Goal: Book appointment/travel/reservation

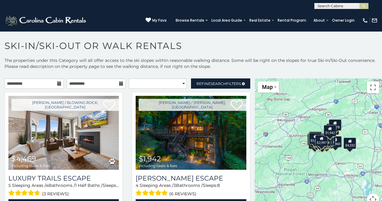
scroll to position [0, 0]
click at [322, 5] on input "text" at bounding box center [340, 7] width 53 height 6
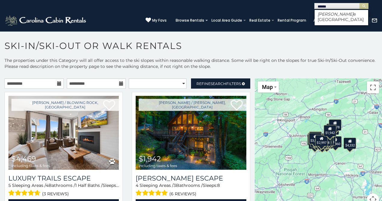
type input "*******"
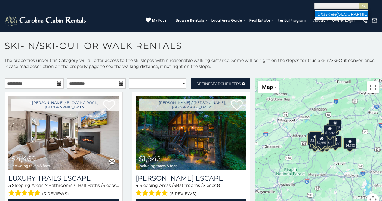
click at [329, 17] on li "[GEOGRAPHIC_DATA]" at bounding box center [340, 13] width 53 height 5
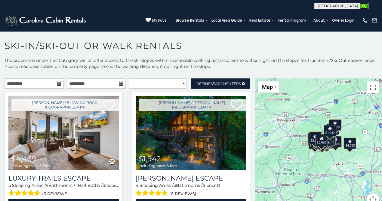
click at [362, 5] on img "submit" at bounding box center [363, 6] width 5 height 5
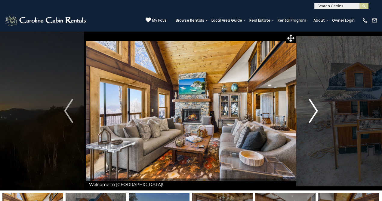
click at [306, 104] on button "Next" at bounding box center [313, 110] width 35 height 159
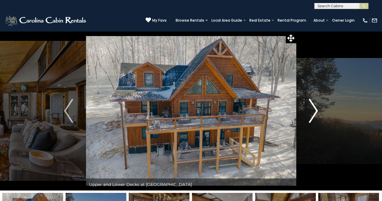
click at [305, 103] on button "Next" at bounding box center [313, 110] width 35 height 159
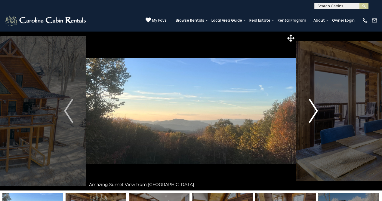
click at [305, 103] on button "Next" at bounding box center [313, 110] width 35 height 159
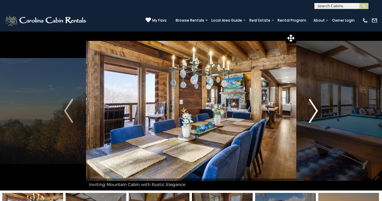
click at [305, 103] on button "Next" at bounding box center [313, 110] width 35 height 159
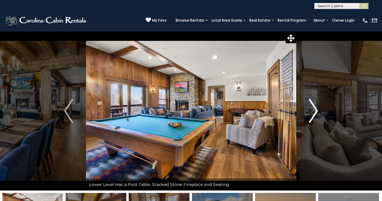
click at [305, 103] on button "Next" at bounding box center [313, 110] width 35 height 159
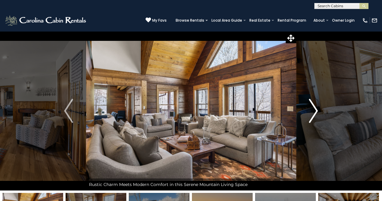
click at [305, 103] on button "Next" at bounding box center [313, 110] width 35 height 159
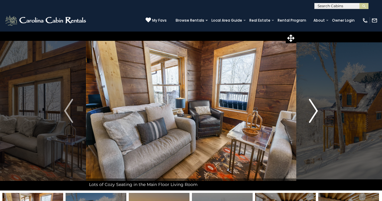
click at [305, 103] on button "Next" at bounding box center [313, 110] width 35 height 159
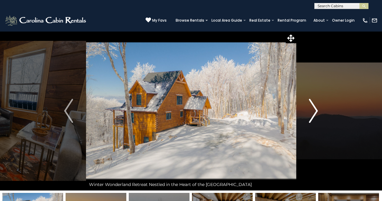
click at [305, 103] on button "Next" at bounding box center [313, 110] width 35 height 159
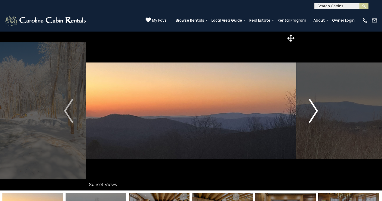
click at [305, 103] on button "Next" at bounding box center [313, 110] width 35 height 159
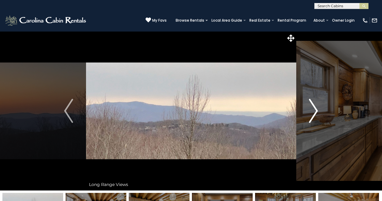
click at [305, 103] on button "Next" at bounding box center [313, 110] width 35 height 159
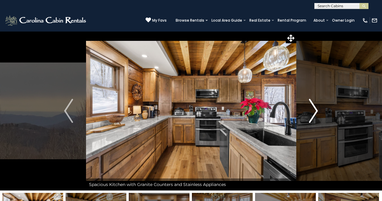
click at [305, 103] on button "Next" at bounding box center [313, 110] width 35 height 159
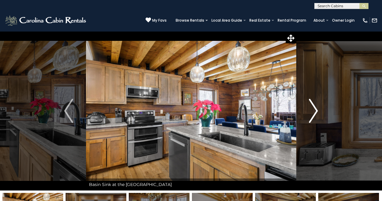
click at [305, 103] on button "Next" at bounding box center [313, 110] width 35 height 159
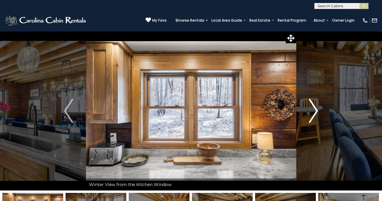
click at [305, 103] on button "Next" at bounding box center [313, 110] width 35 height 159
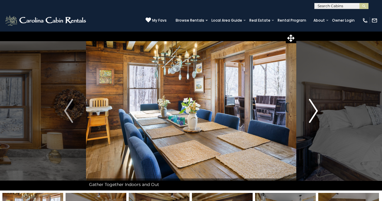
click at [305, 103] on button "Next" at bounding box center [313, 110] width 35 height 159
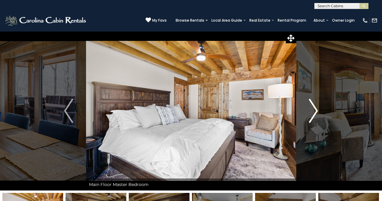
click at [305, 103] on button "Next" at bounding box center [313, 110] width 35 height 159
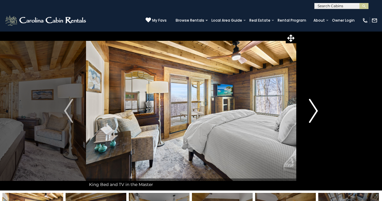
click at [305, 103] on button "Next" at bounding box center [313, 110] width 35 height 159
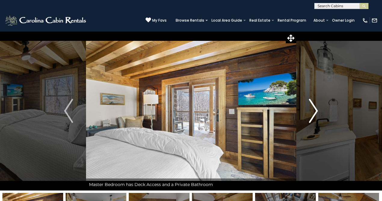
click at [305, 103] on button "Next" at bounding box center [313, 110] width 35 height 159
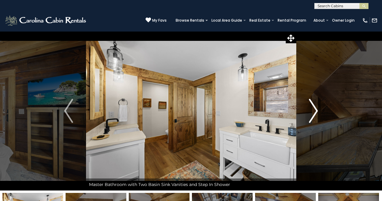
click at [305, 103] on button "Next" at bounding box center [313, 110] width 35 height 159
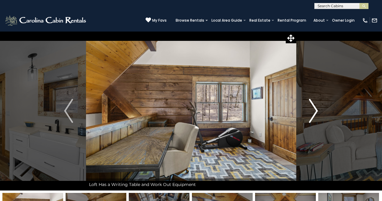
click at [305, 103] on button "Next" at bounding box center [313, 110] width 35 height 159
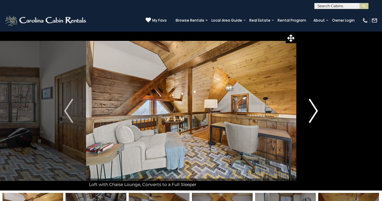
click at [305, 103] on button "Next" at bounding box center [313, 110] width 35 height 159
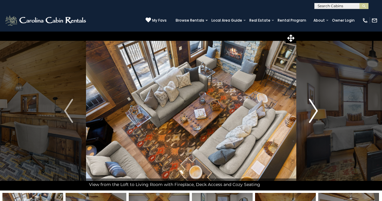
click at [305, 103] on button "Next" at bounding box center [313, 110] width 35 height 159
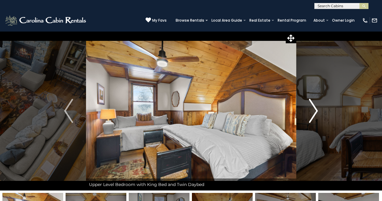
click at [305, 103] on button "Next" at bounding box center [313, 110] width 35 height 159
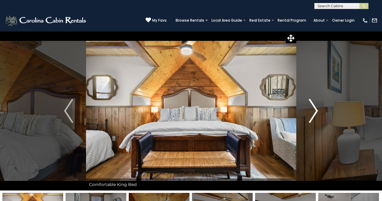
click at [305, 103] on button "Next" at bounding box center [313, 110] width 35 height 159
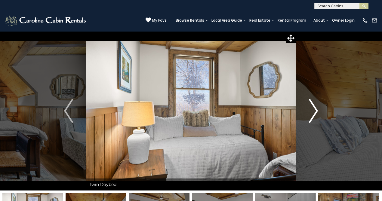
click at [305, 103] on button "Next" at bounding box center [313, 110] width 35 height 159
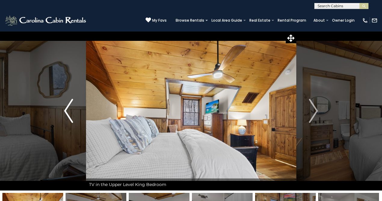
click at [76, 112] on button "Previous" at bounding box center [68, 110] width 35 height 159
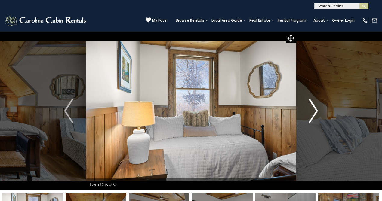
click at [318, 111] on button "Next" at bounding box center [313, 110] width 35 height 159
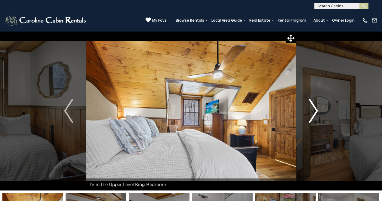
click at [318, 111] on button "Next" at bounding box center [313, 110] width 35 height 159
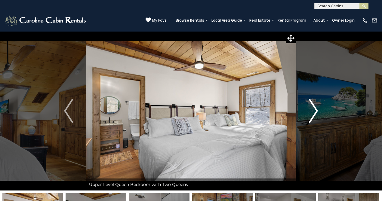
click at [318, 110] on img "Next" at bounding box center [313, 111] width 9 height 24
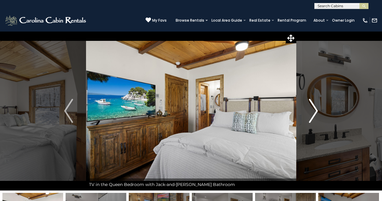
click at [318, 110] on img "Next" at bounding box center [313, 111] width 9 height 24
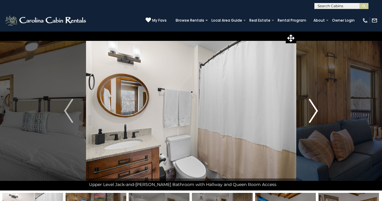
click at [317, 110] on img "Next" at bounding box center [313, 111] width 9 height 24
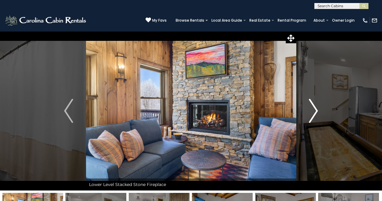
click at [317, 110] on img "Next" at bounding box center [313, 111] width 9 height 24
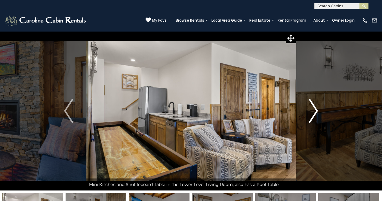
click at [317, 110] on img "Next" at bounding box center [313, 111] width 9 height 24
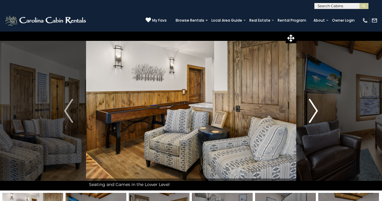
click at [317, 110] on img "Next" at bounding box center [313, 111] width 9 height 24
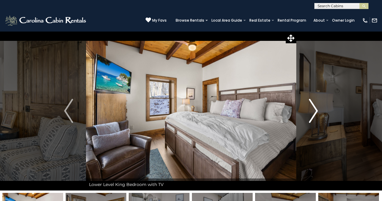
click at [317, 110] on img "Next" at bounding box center [313, 111] width 9 height 24
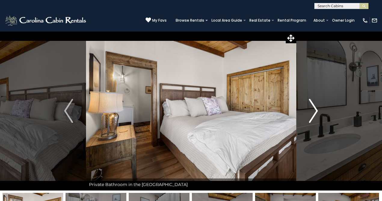
click at [317, 110] on img "Next" at bounding box center [313, 111] width 9 height 24
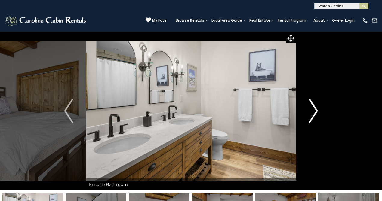
click at [317, 110] on img "Next" at bounding box center [313, 111] width 9 height 24
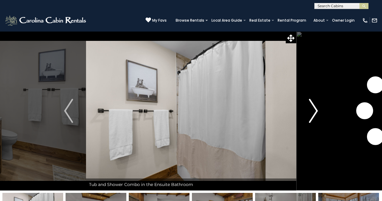
click at [317, 110] on img "Next" at bounding box center [313, 111] width 9 height 24
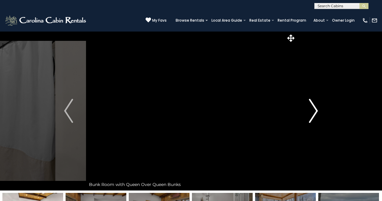
click at [317, 110] on img "Next" at bounding box center [313, 111] width 9 height 24
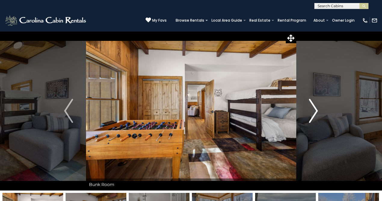
click at [317, 109] on img "Next" at bounding box center [313, 111] width 9 height 24
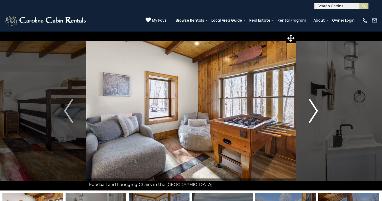
click at [316, 109] on img "Next" at bounding box center [313, 111] width 9 height 24
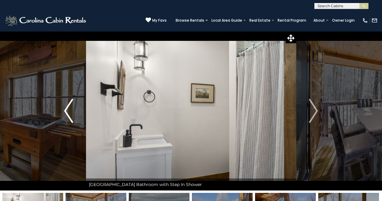
click at [61, 110] on button "Previous" at bounding box center [68, 110] width 35 height 159
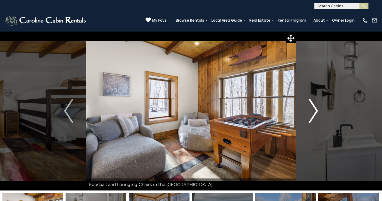
click at [309, 107] on img "Next" at bounding box center [313, 111] width 9 height 24
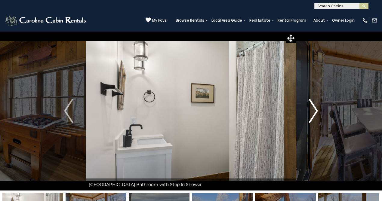
click at [309, 107] on img "Next" at bounding box center [313, 111] width 9 height 24
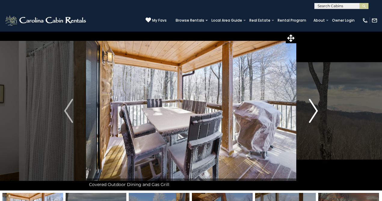
click at [309, 107] on img "Next" at bounding box center [313, 111] width 9 height 24
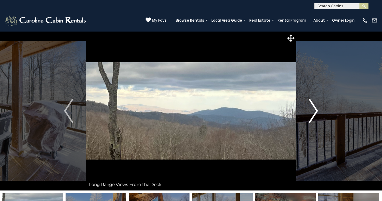
click at [309, 107] on img "Next" at bounding box center [313, 111] width 9 height 24
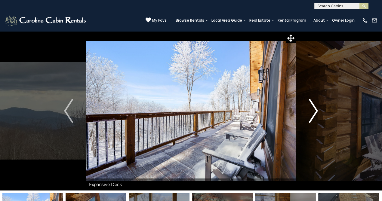
click at [309, 107] on img "Next" at bounding box center [313, 111] width 9 height 24
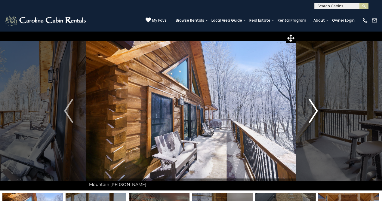
click at [309, 107] on img "Next" at bounding box center [313, 111] width 9 height 24
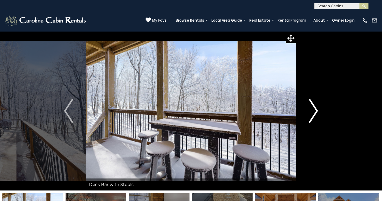
click at [309, 107] on img "Next" at bounding box center [313, 111] width 9 height 24
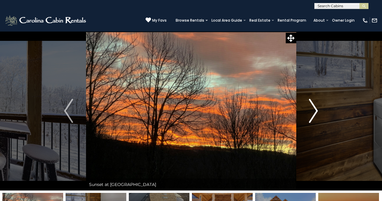
click at [309, 107] on img "Next" at bounding box center [313, 111] width 9 height 24
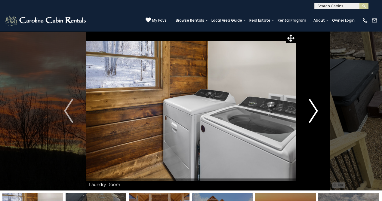
click at [309, 107] on img "Next" at bounding box center [313, 111] width 9 height 24
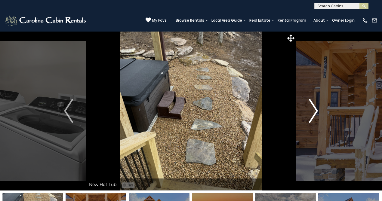
click at [309, 107] on img "Next" at bounding box center [313, 111] width 9 height 24
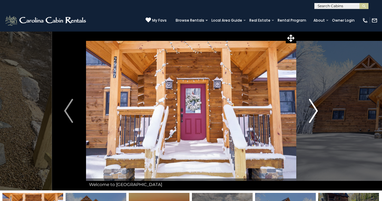
click at [309, 107] on img "Next" at bounding box center [313, 111] width 9 height 24
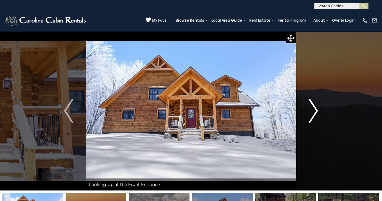
click at [309, 107] on img "Next" at bounding box center [313, 111] width 9 height 24
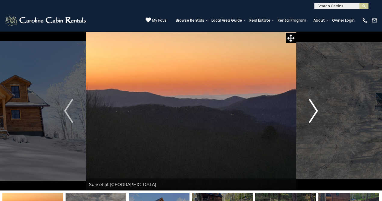
click at [309, 107] on img "Next" at bounding box center [313, 111] width 9 height 24
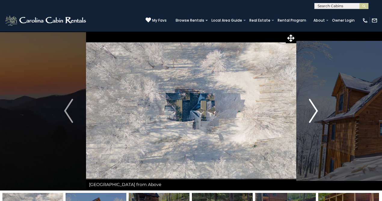
click at [309, 107] on img "Next" at bounding box center [313, 111] width 9 height 24
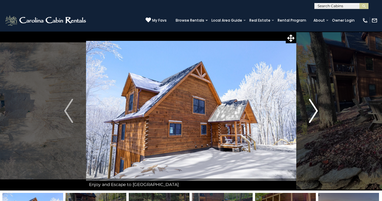
click at [309, 107] on img "Next" at bounding box center [313, 111] width 9 height 24
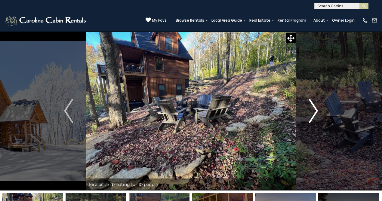
click at [309, 107] on img "Next" at bounding box center [313, 111] width 9 height 24
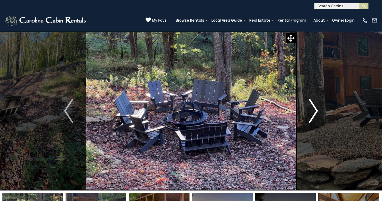
click at [309, 107] on img "Next" at bounding box center [313, 111] width 9 height 24
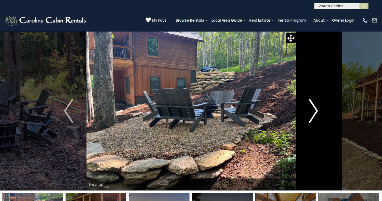
click at [309, 107] on img "Next" at bounding box center [313, 111] width 9 height 24
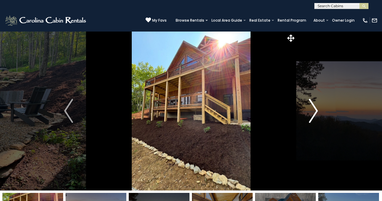
click at [309, 107] on img "Next" at bounding box center [313, 111] width 9 height 24
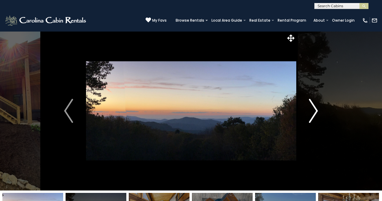
click at [309, 107] on img "Next" at bounding box center [313, 111] width 9 height 24
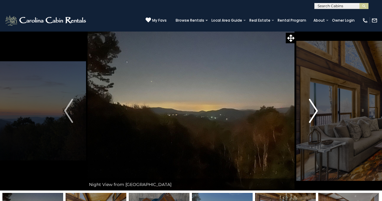
click at [309, 107] on img "Next" at bounding box center [313, 111] width 9 height 24
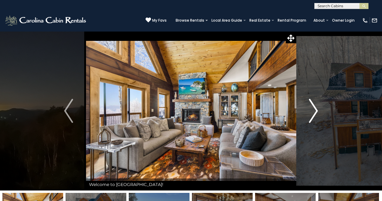
click at [309, 107] on img "Next" at bounding box center [313, 111] width 9 height 24
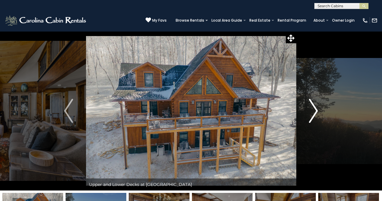
click at [309, 107] on img "Next" at bounding box center [313, 111] width 9 height 24
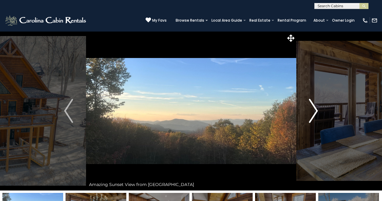
click at [309, 107] on img "Next" at bounding box center [313, 111] width 9 height 24
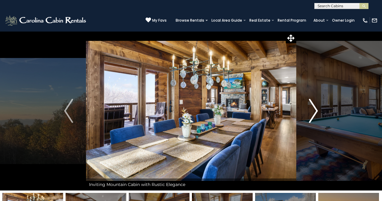
click at [309, 107] on img "Next" at bounding box center [313, 111] width 9 height 24
